Goal: Check status

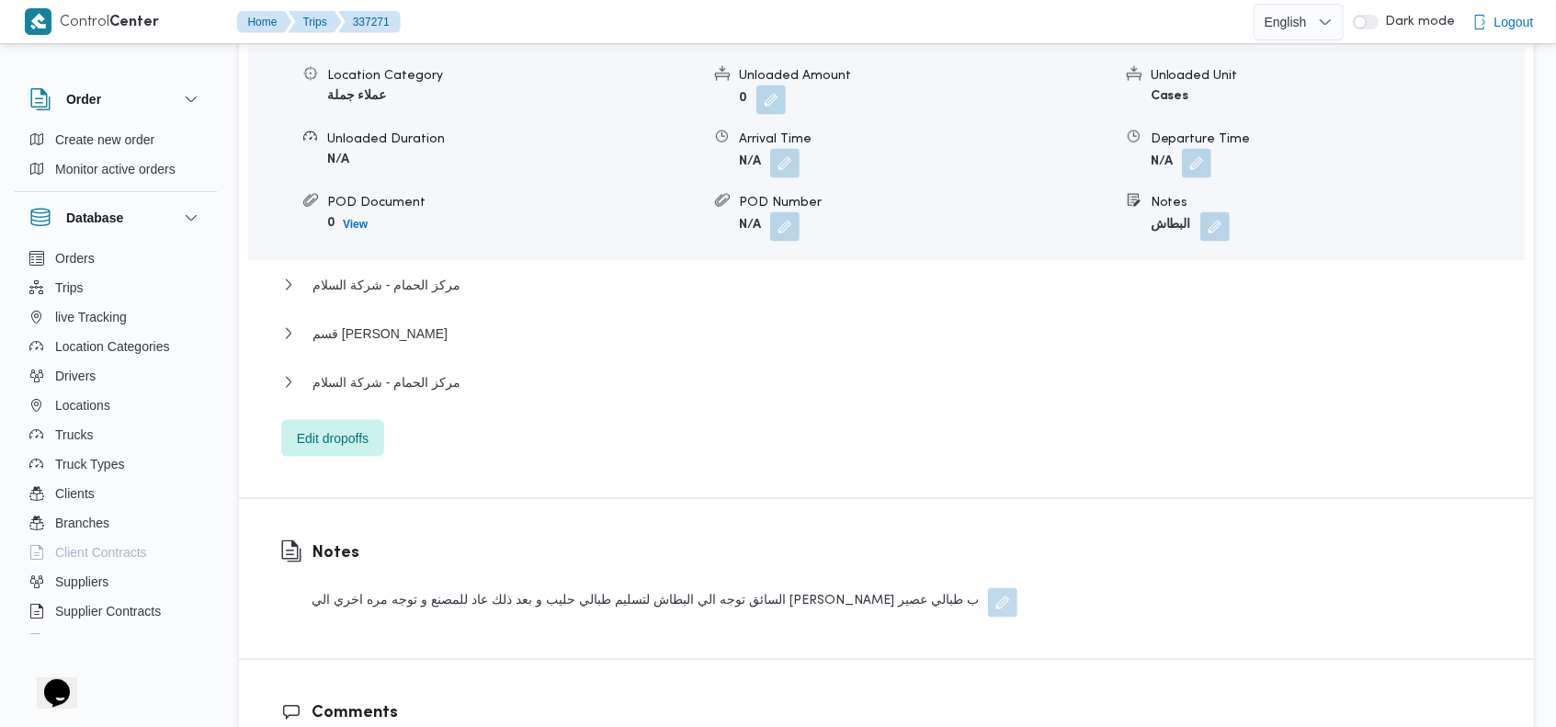
scroll to position [1686, 0]
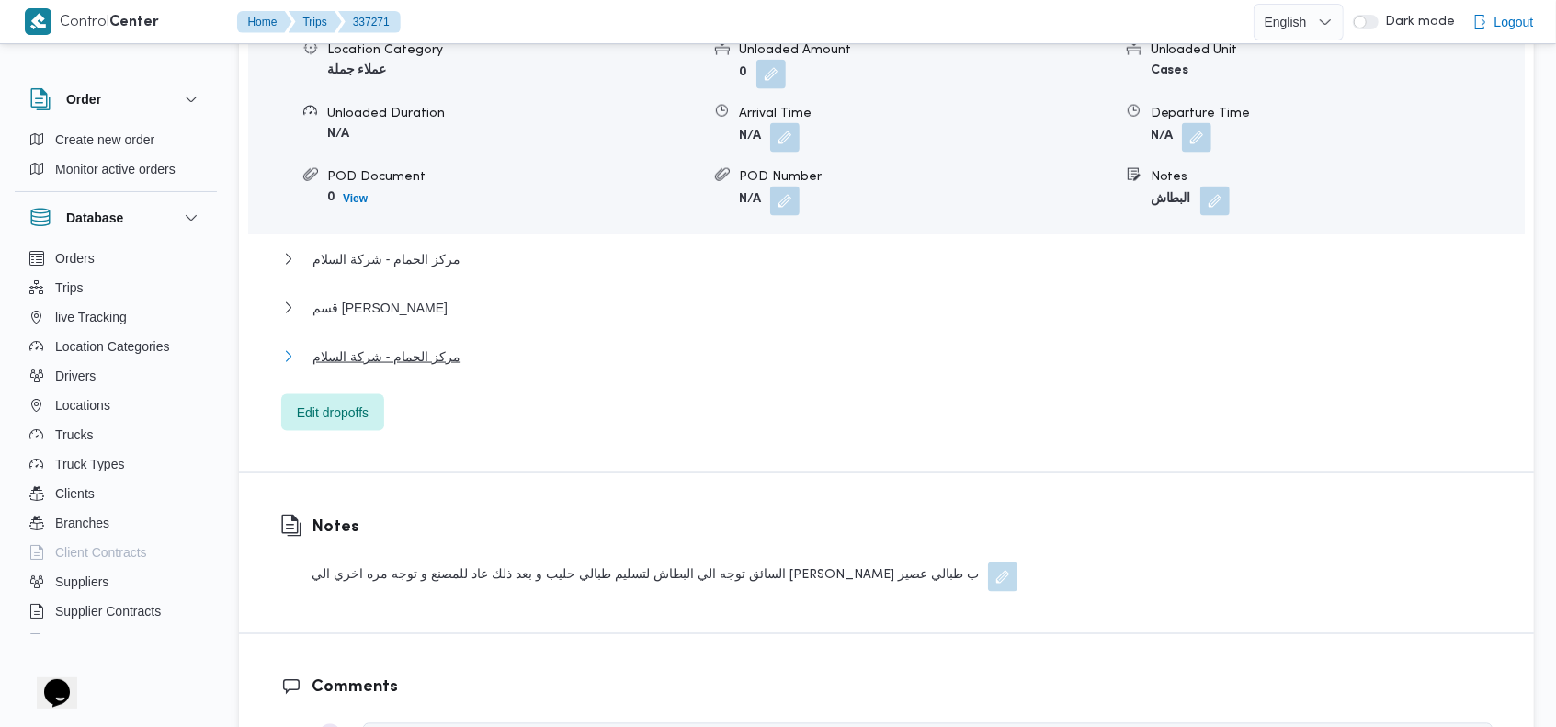
click at [427, 346] on span "مركز الحمام - شركة السلام" at bounding box center [387, 357] width 148 height 22
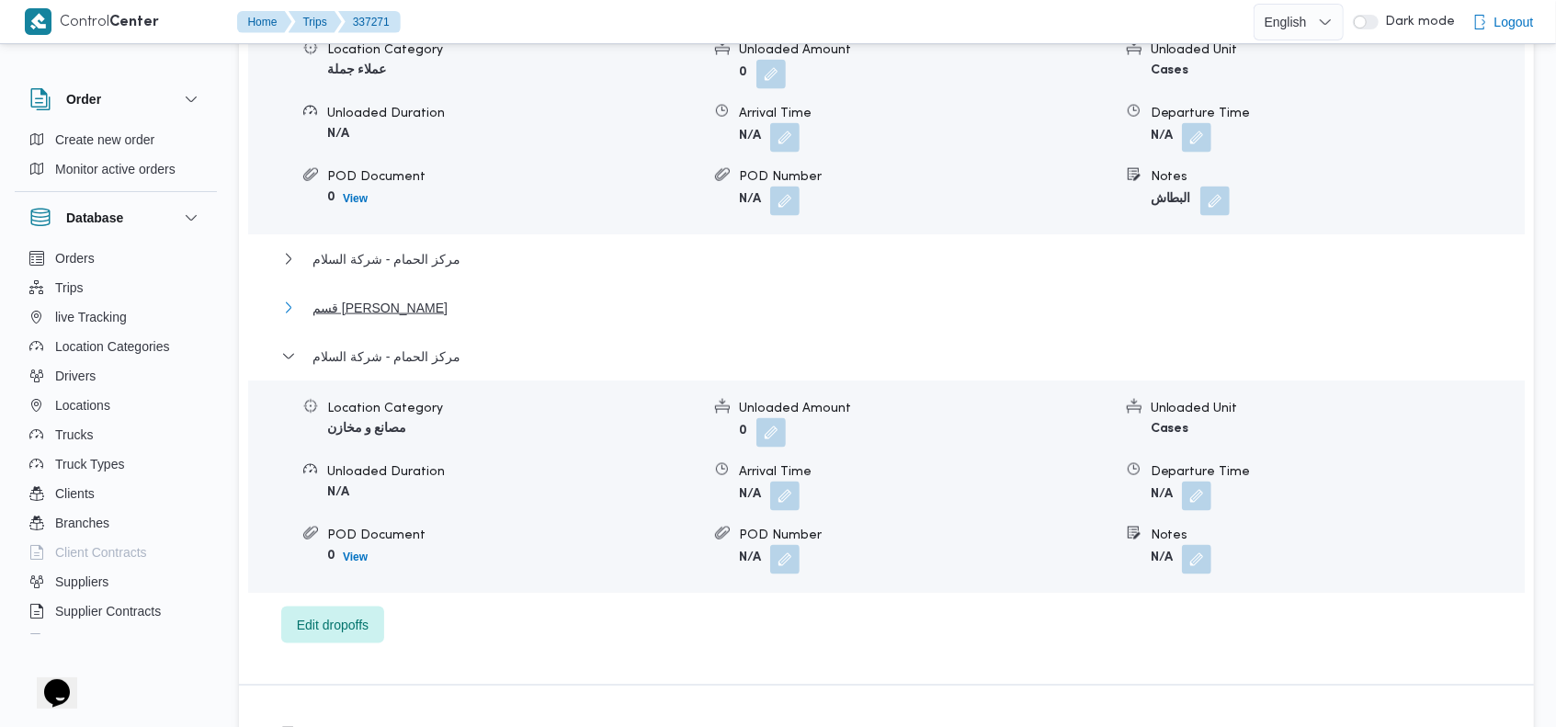
click at [370, 297] on span "قسم [PERSON_NAME]" at bounding box center [380, 308] width 135 height 22
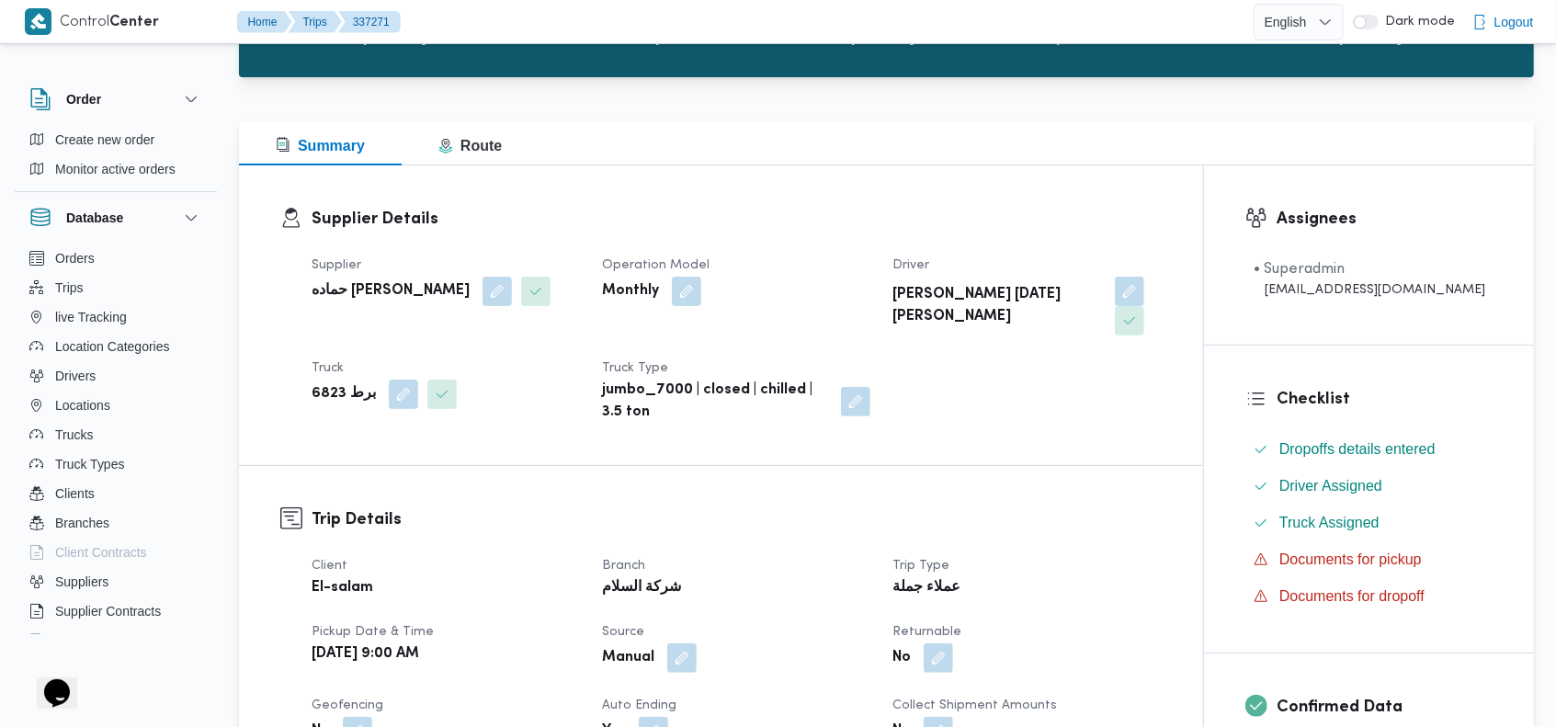
scroll to position [0, 0]
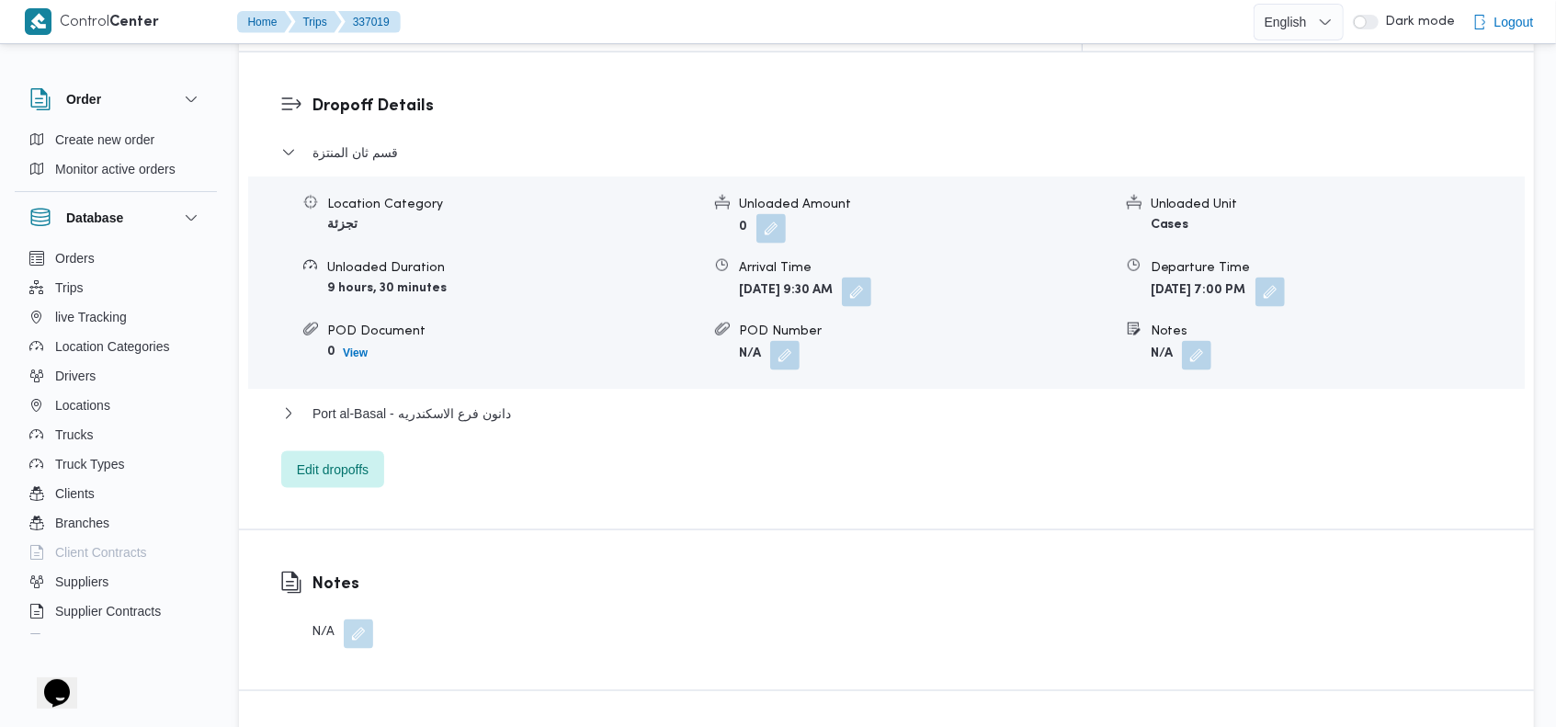
scroll to position [1618, 0]
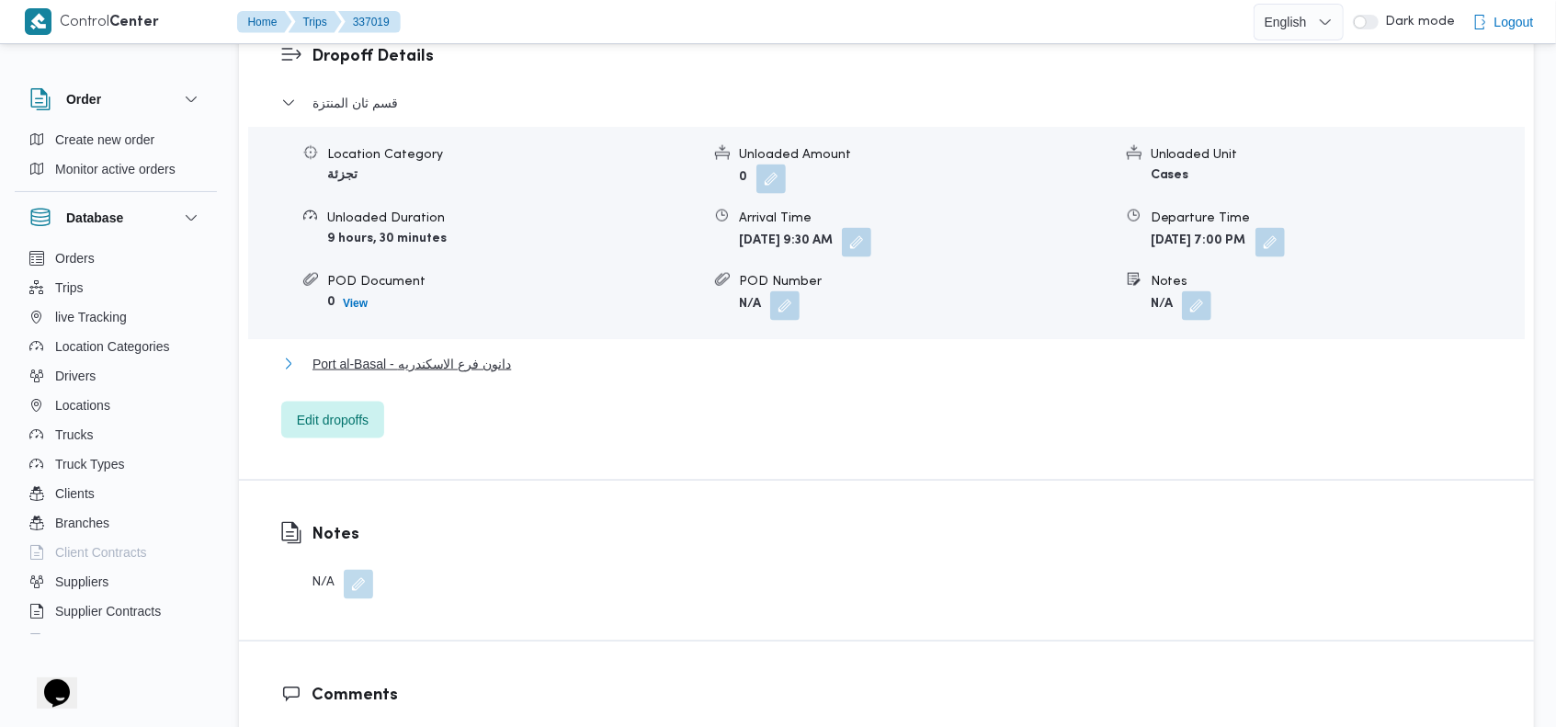
click at [462, 353] on span "Port al-Basal - دانون فرع الاسكندريه" at bounding box center [412, 364] width 199 height 22
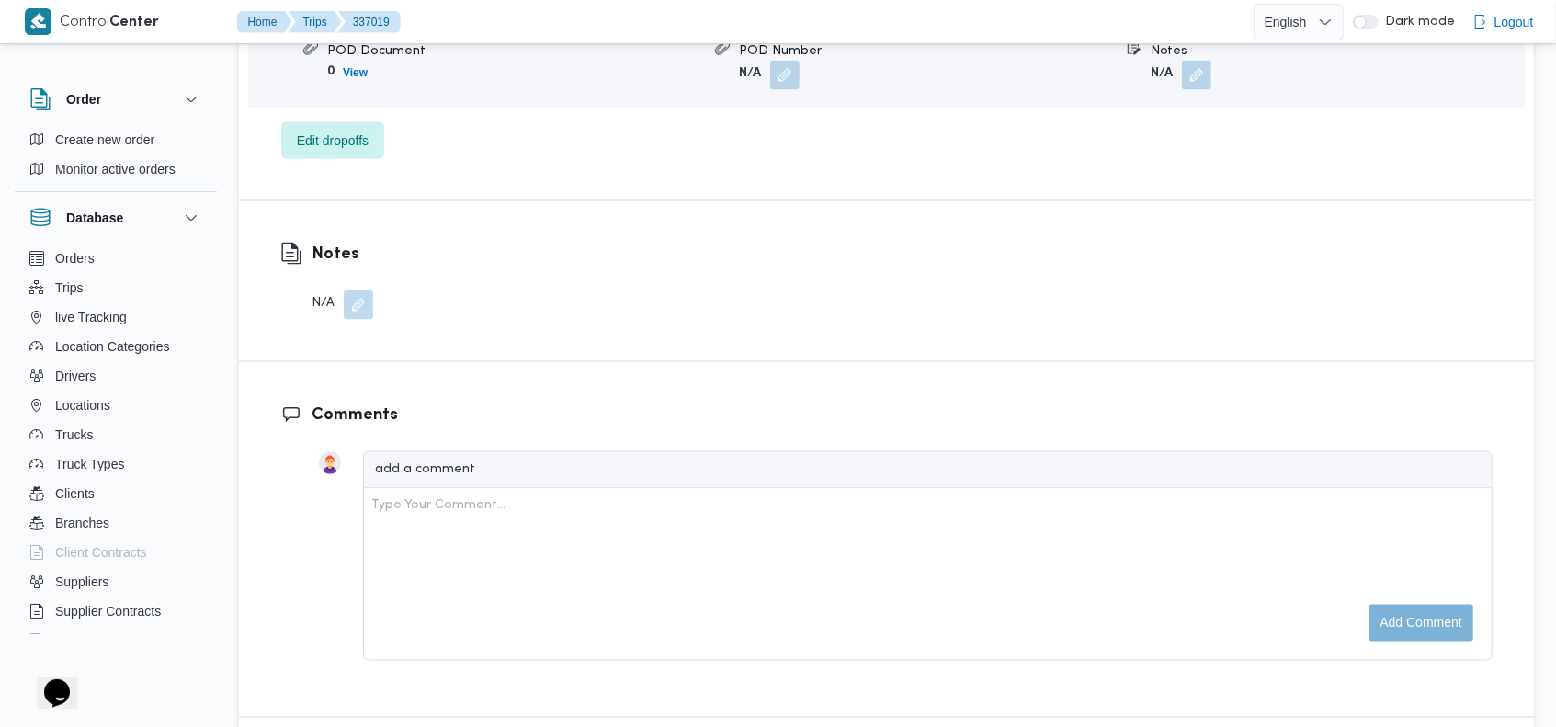
scroll to position [3076, 0]
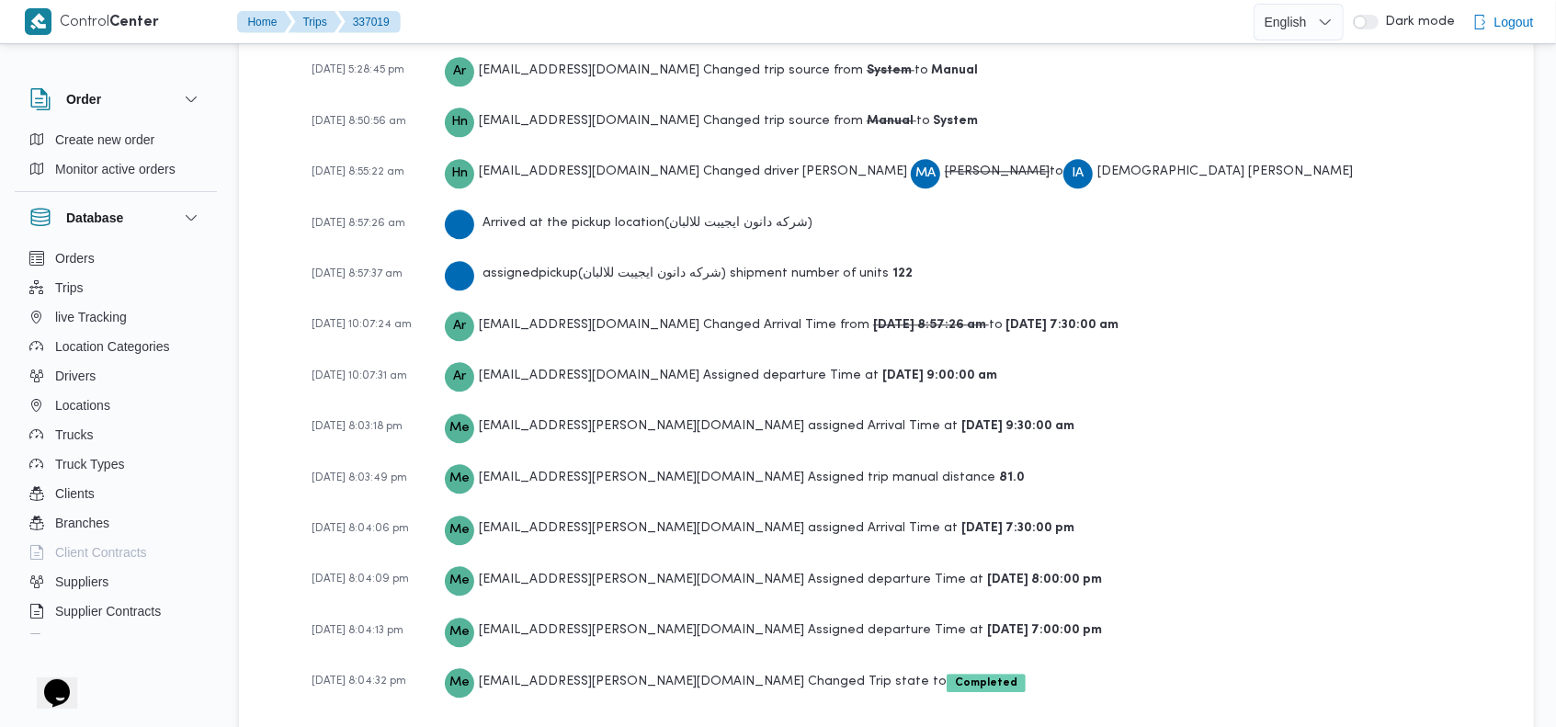
click at [1283, 323] on div "[DATE] 5:28:45 pm Ar [EMAIL_ADDRESS][DOMAIN_NAME] Created the trip [DATE] 5:28:…" at bounding box center [902, 283] width 1181 height 884
